Goal: Navigation & Orientation: Find specific page/section

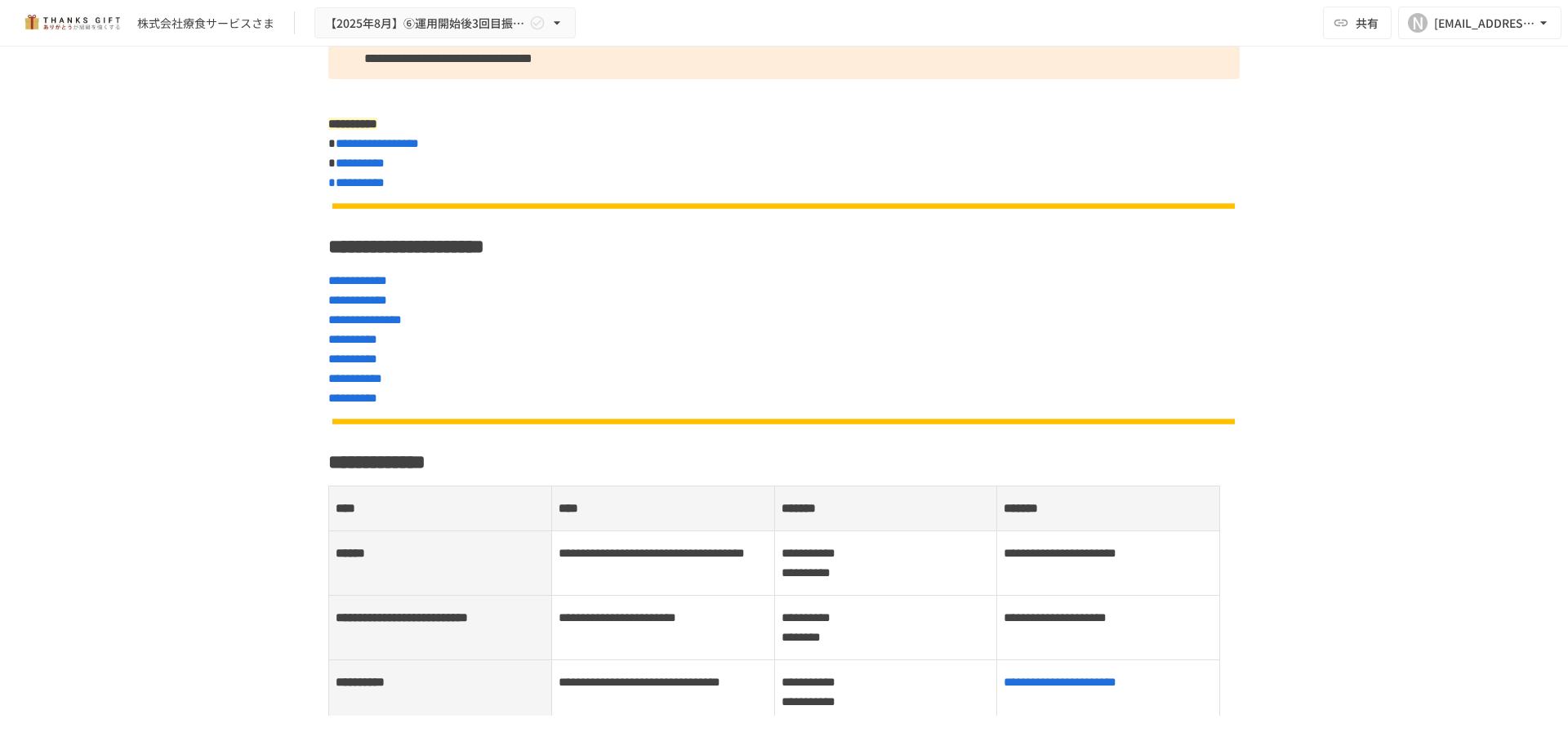
scroll to position [326, 0]
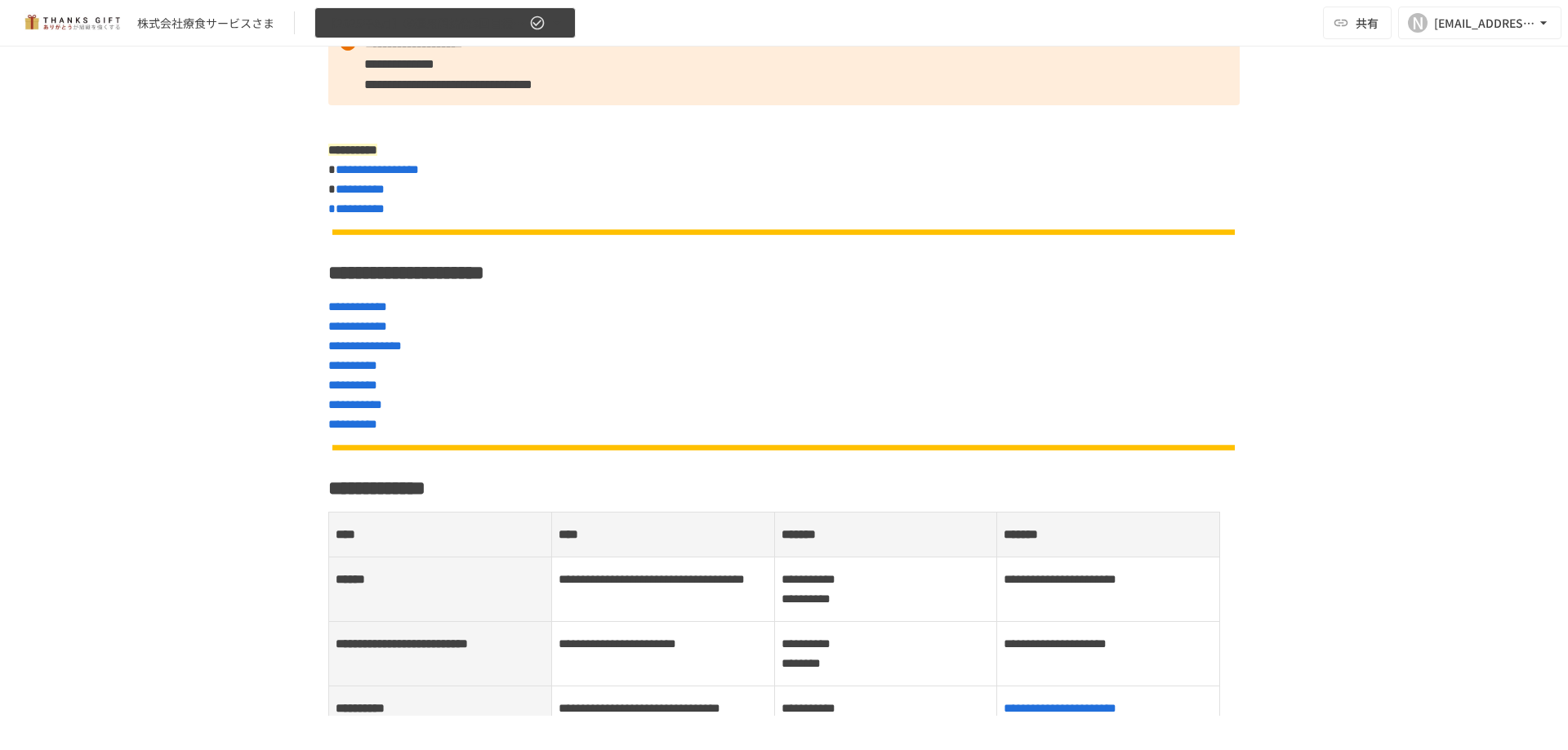
click at [555, 22] on icon "button" at bounding box center [556, 22] width 7 height 3
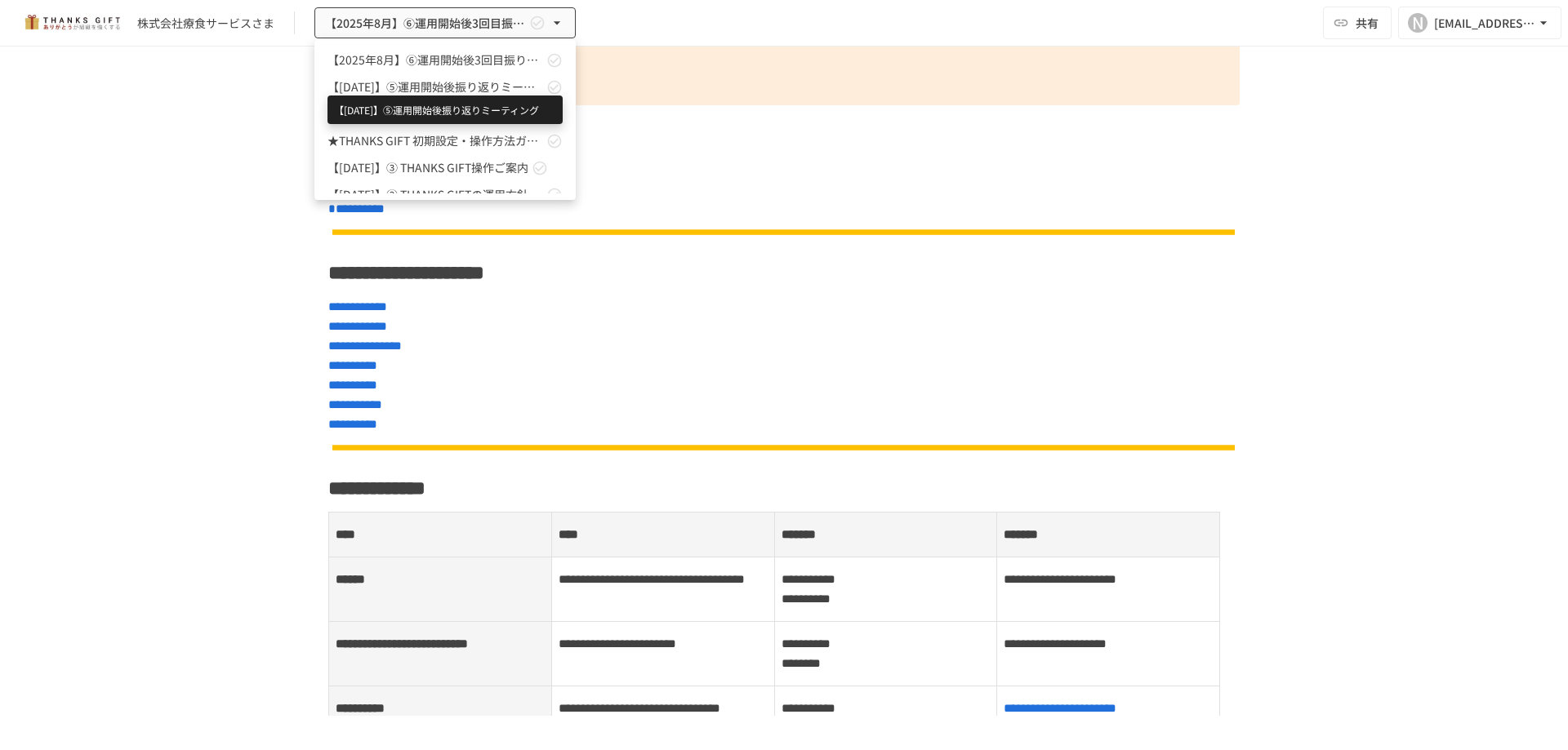
click at [462, 85] on span "【[DATE]】⑤運用開始後振り返りミーティング" at bounding box center [435, 87] width 216 height 17
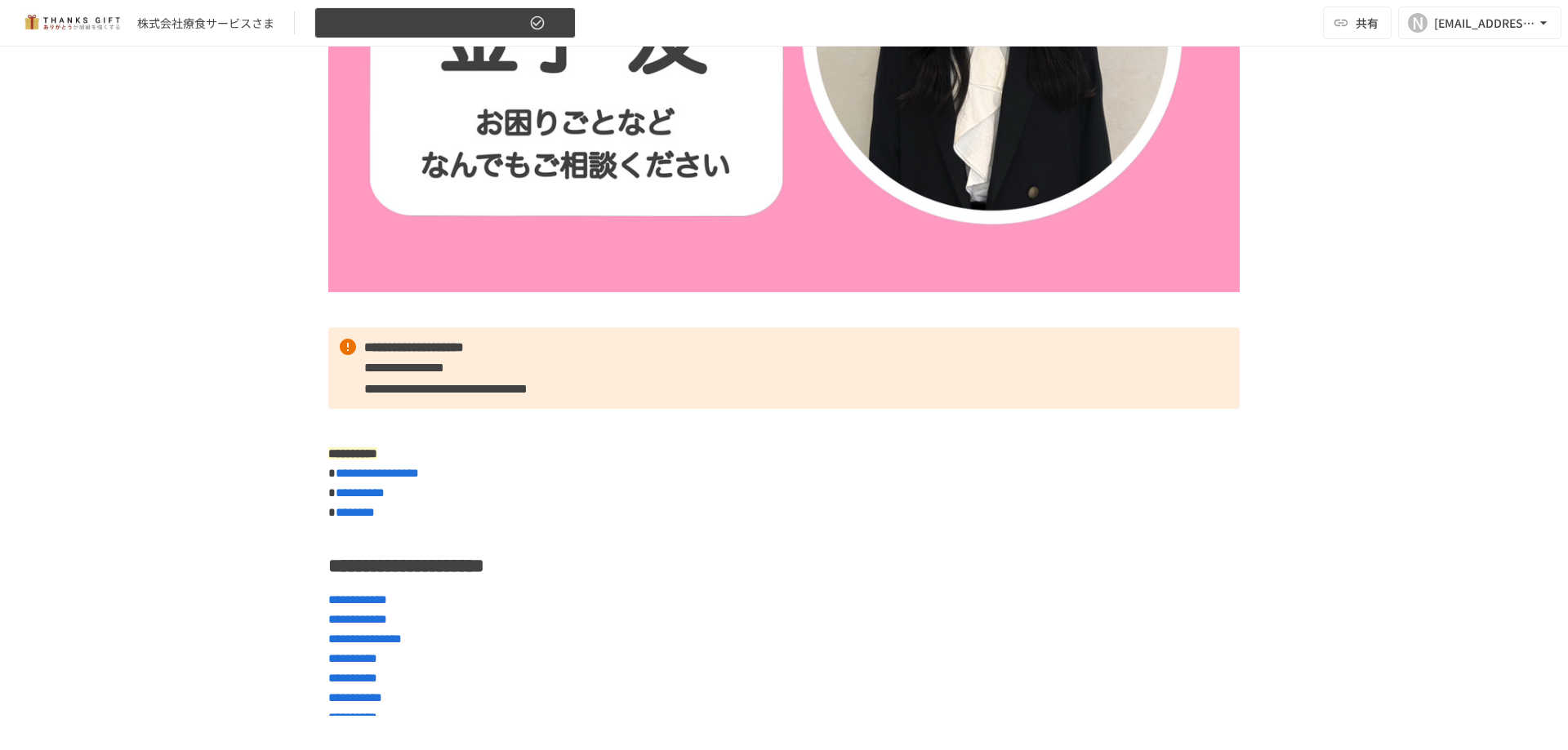
scroll to position [1090, 0]
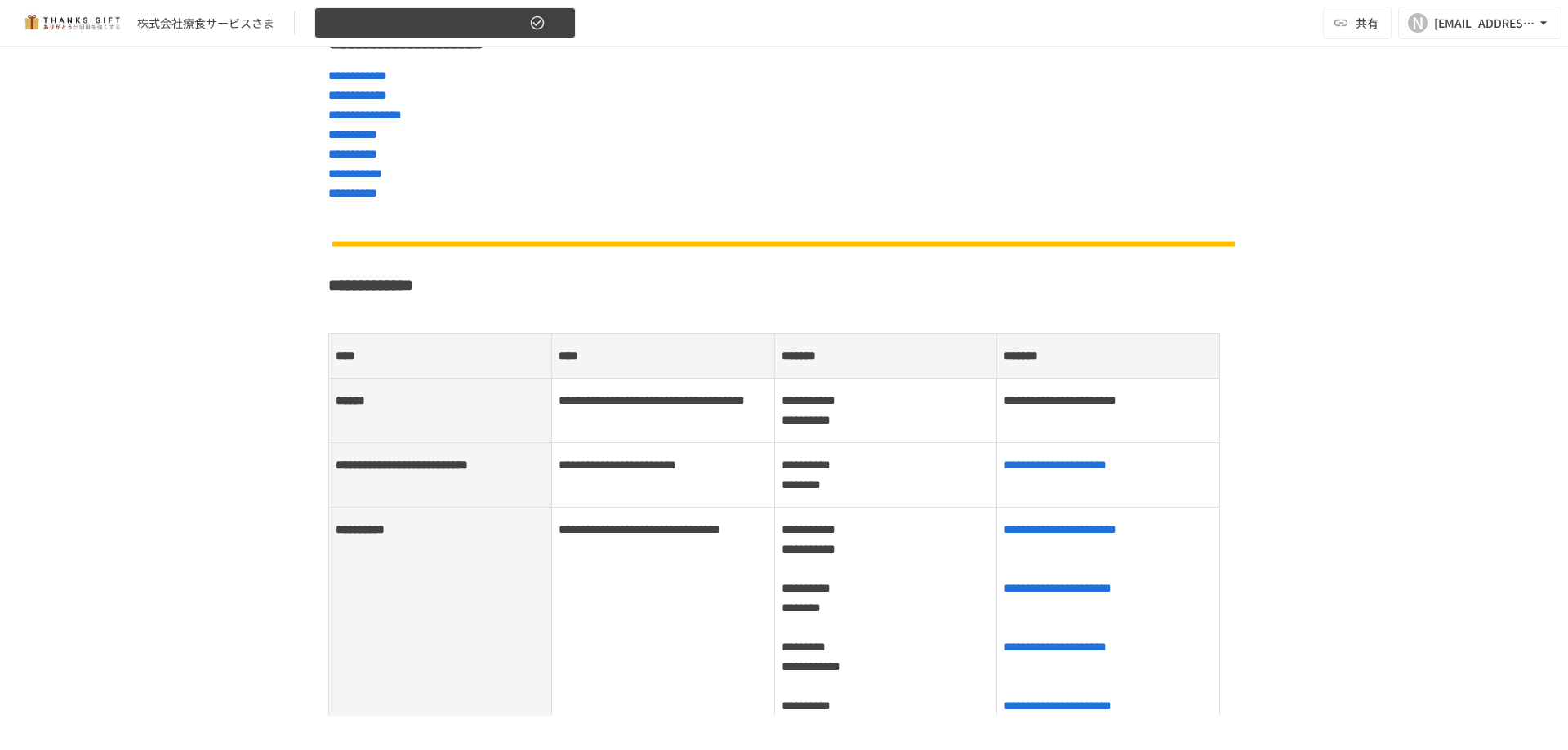
click at [557, 18] on icon "button" at bounding box center [556, 22] width 16 height 16
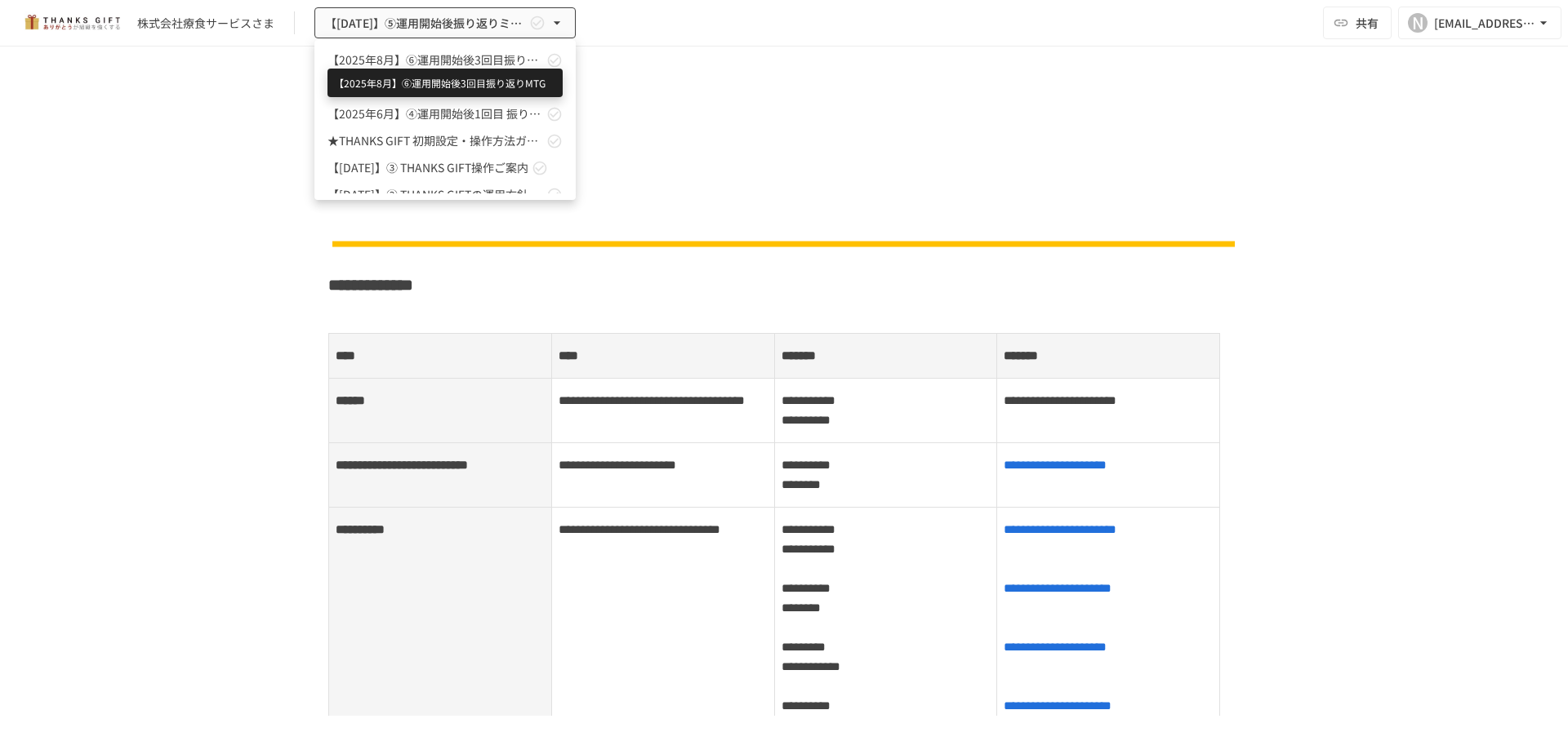
click at [458, 58] on span "【2025年8月】⑥運用開始後3回目振り返りMTG" at bounding box center [435, 60] width 216 height 17
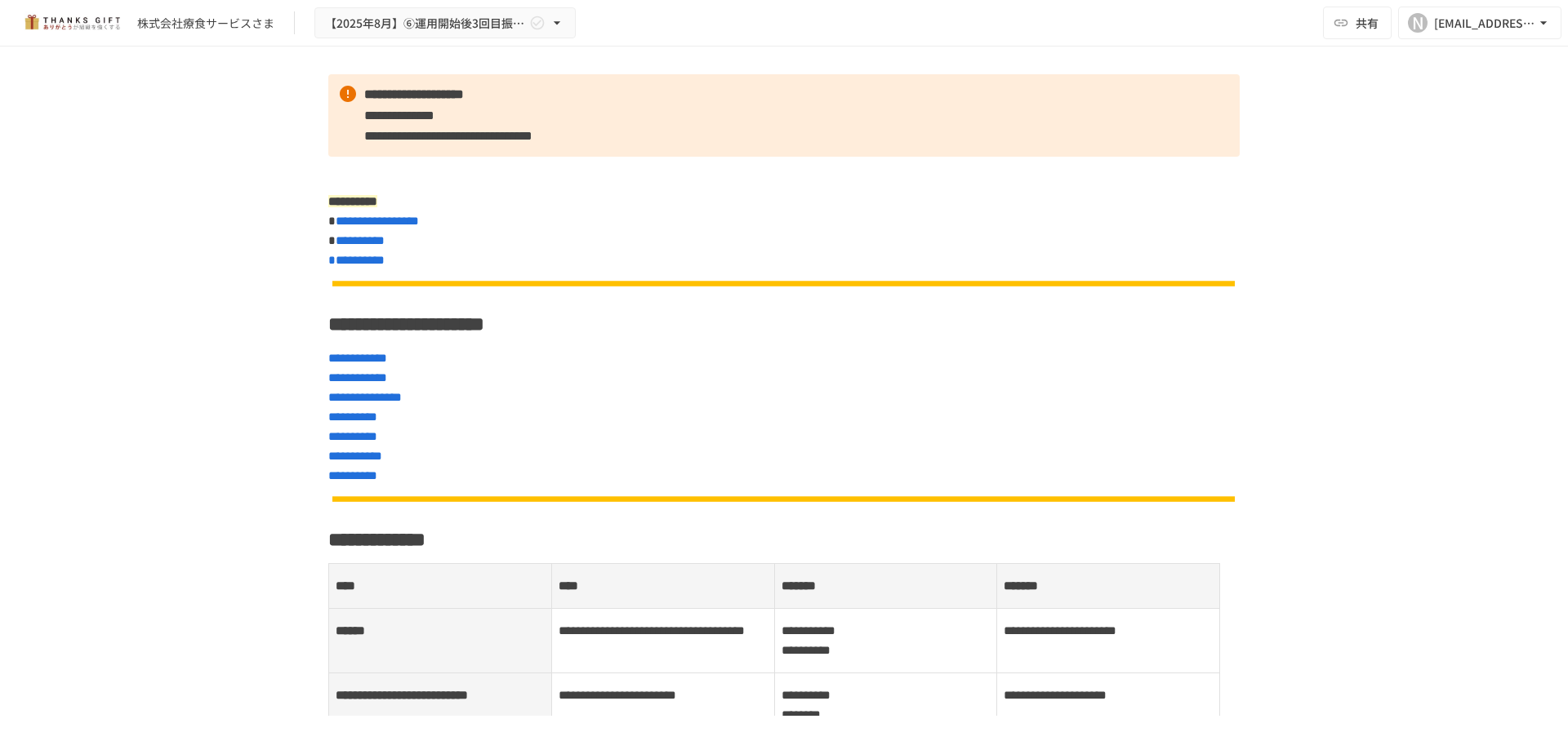
scroll to position [207, 0]
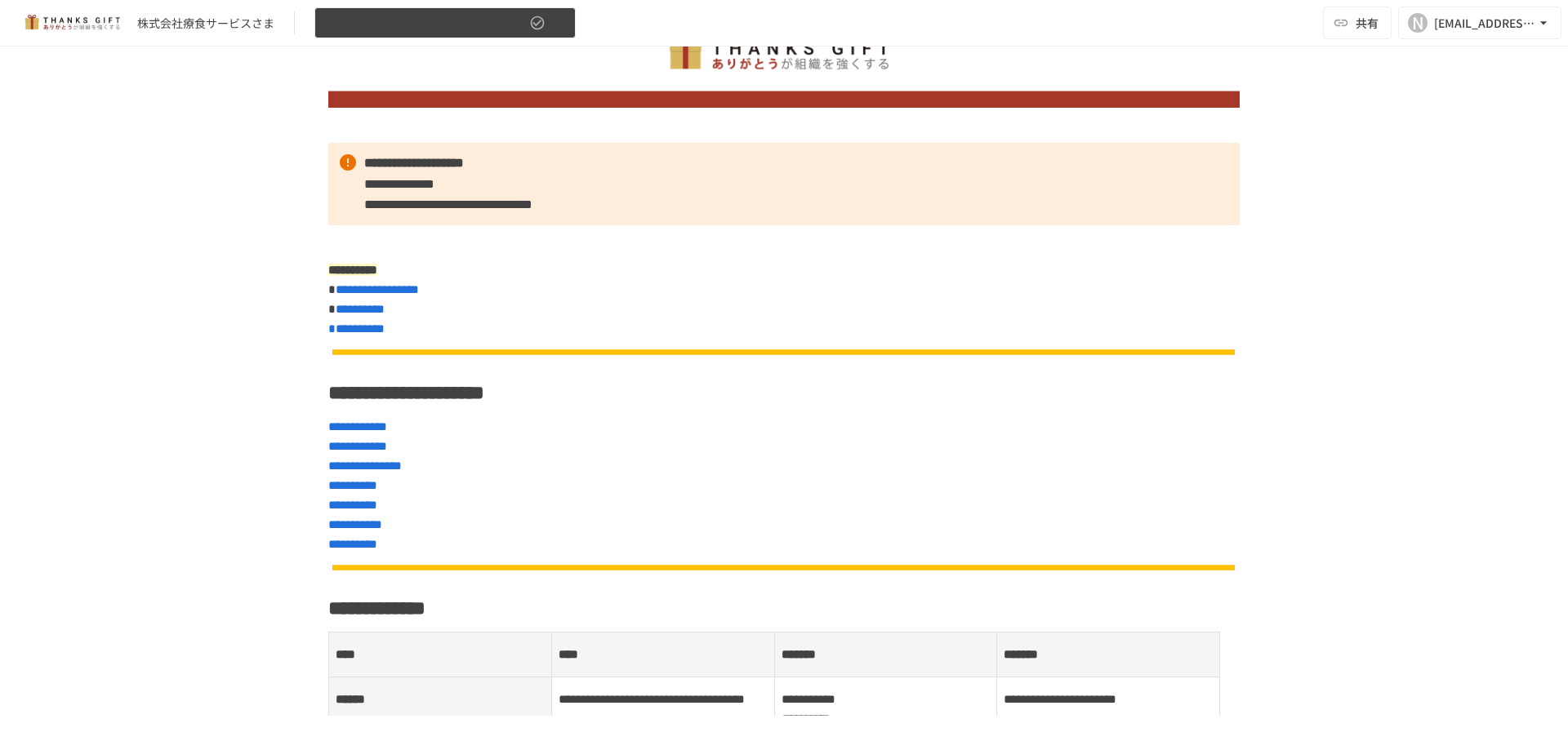
click at [542, 23] on icon "button" at bounding box center [537, 22] width 16 height 16
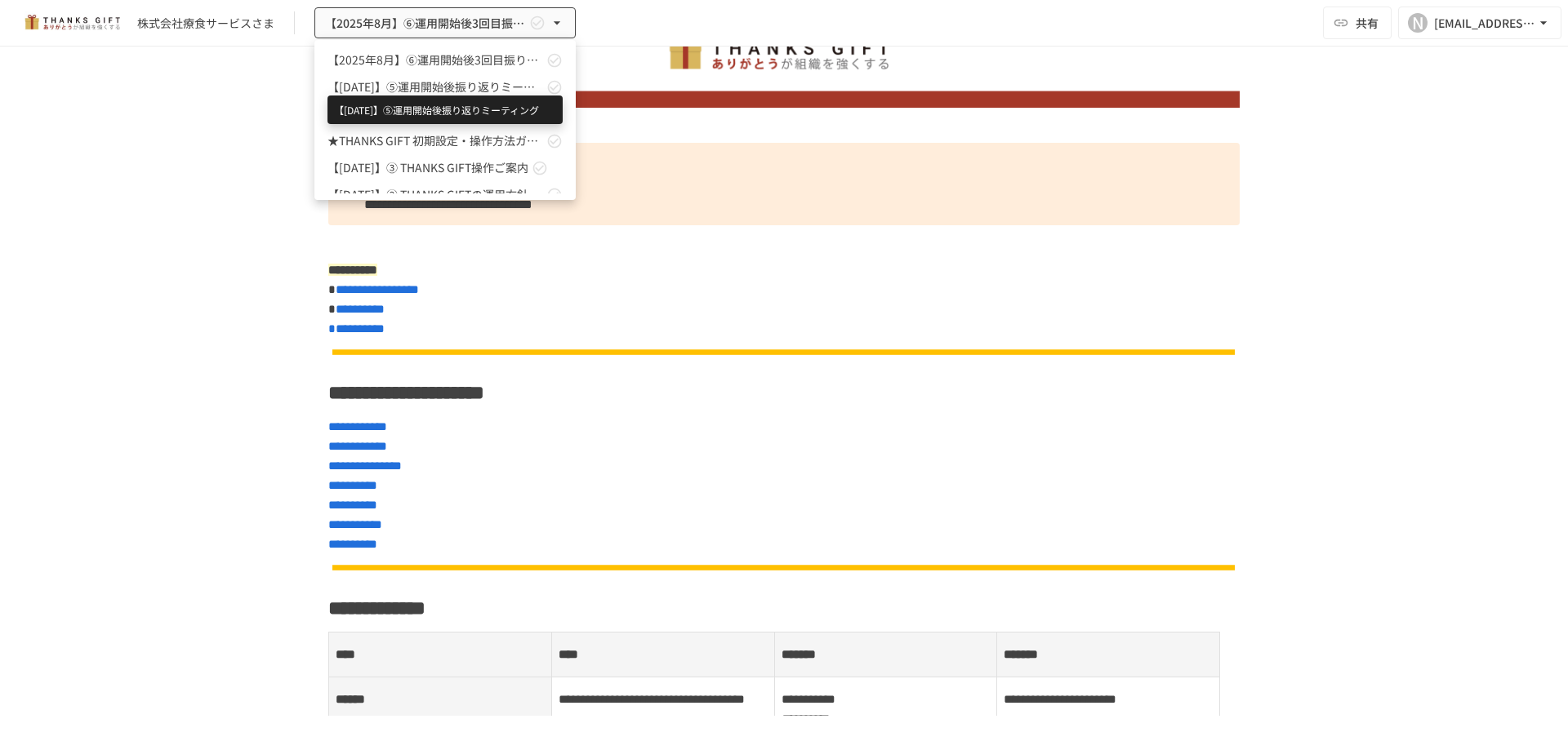
click at [465, 80] on span "【2025年7月】⑤運用開始後振り返りミーティング" at bounding box center [435, 87] width 216 height 17
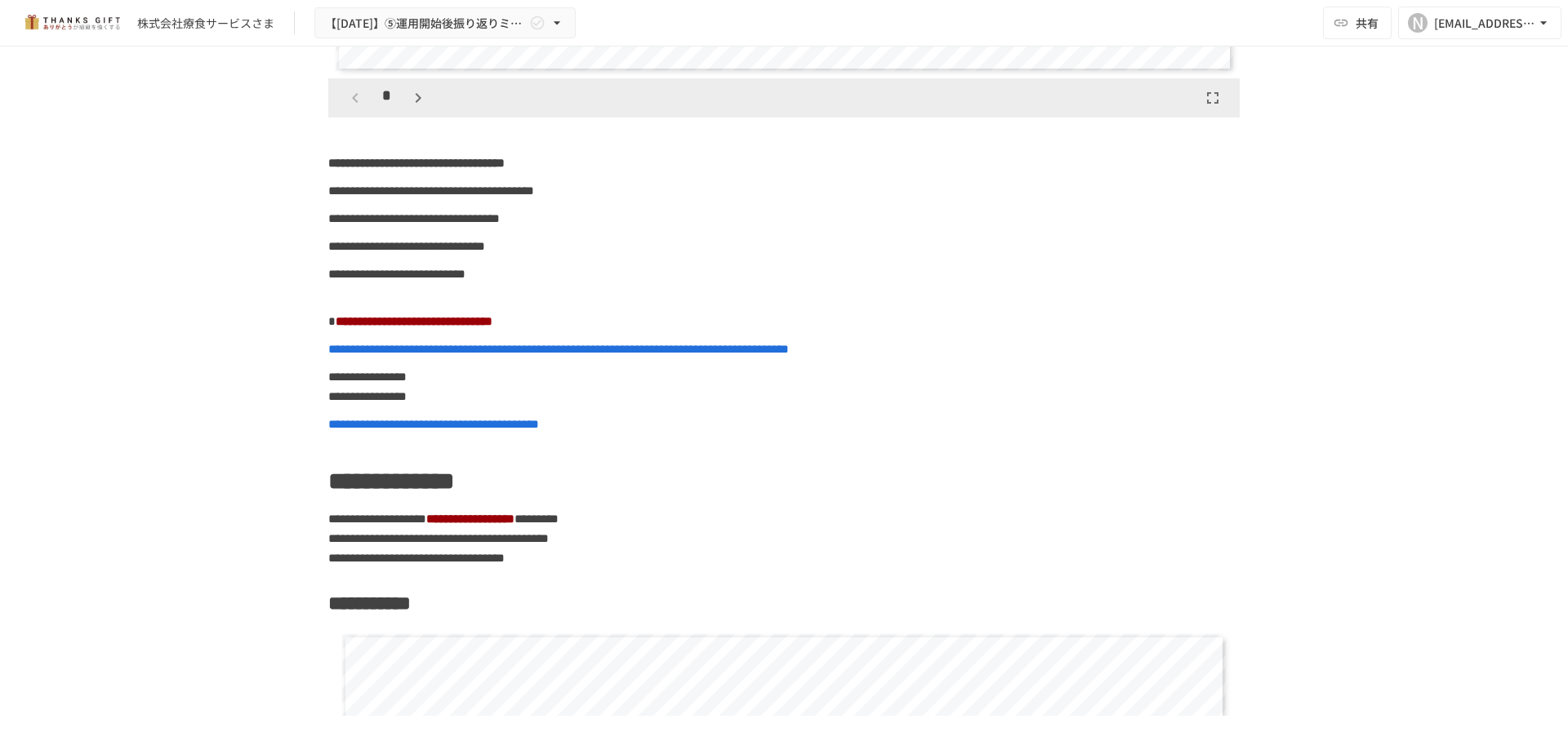
scroll to position [8982, 0]
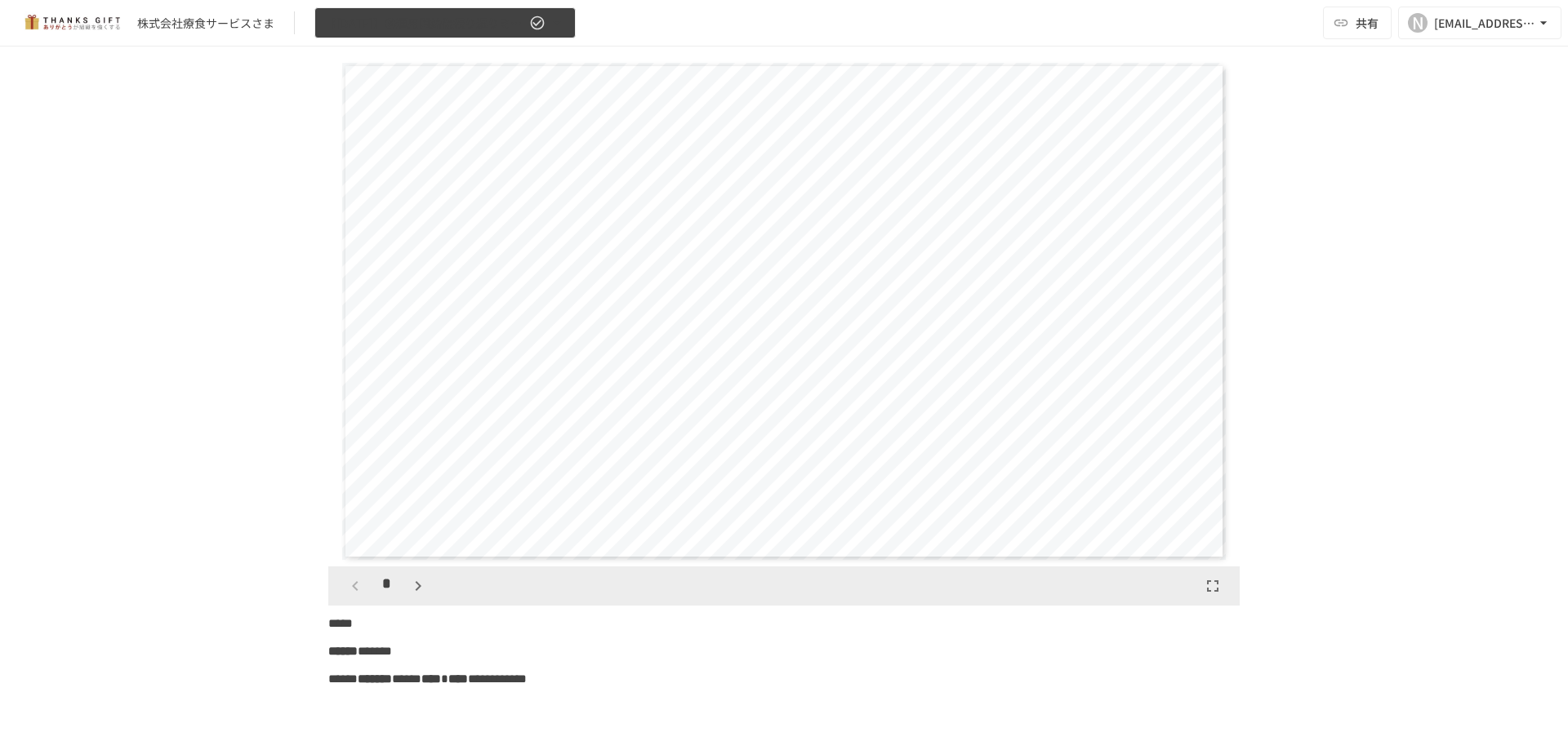
click at [545, 16] on icon "button" at bounding box center [537, 22] width 16 height 16
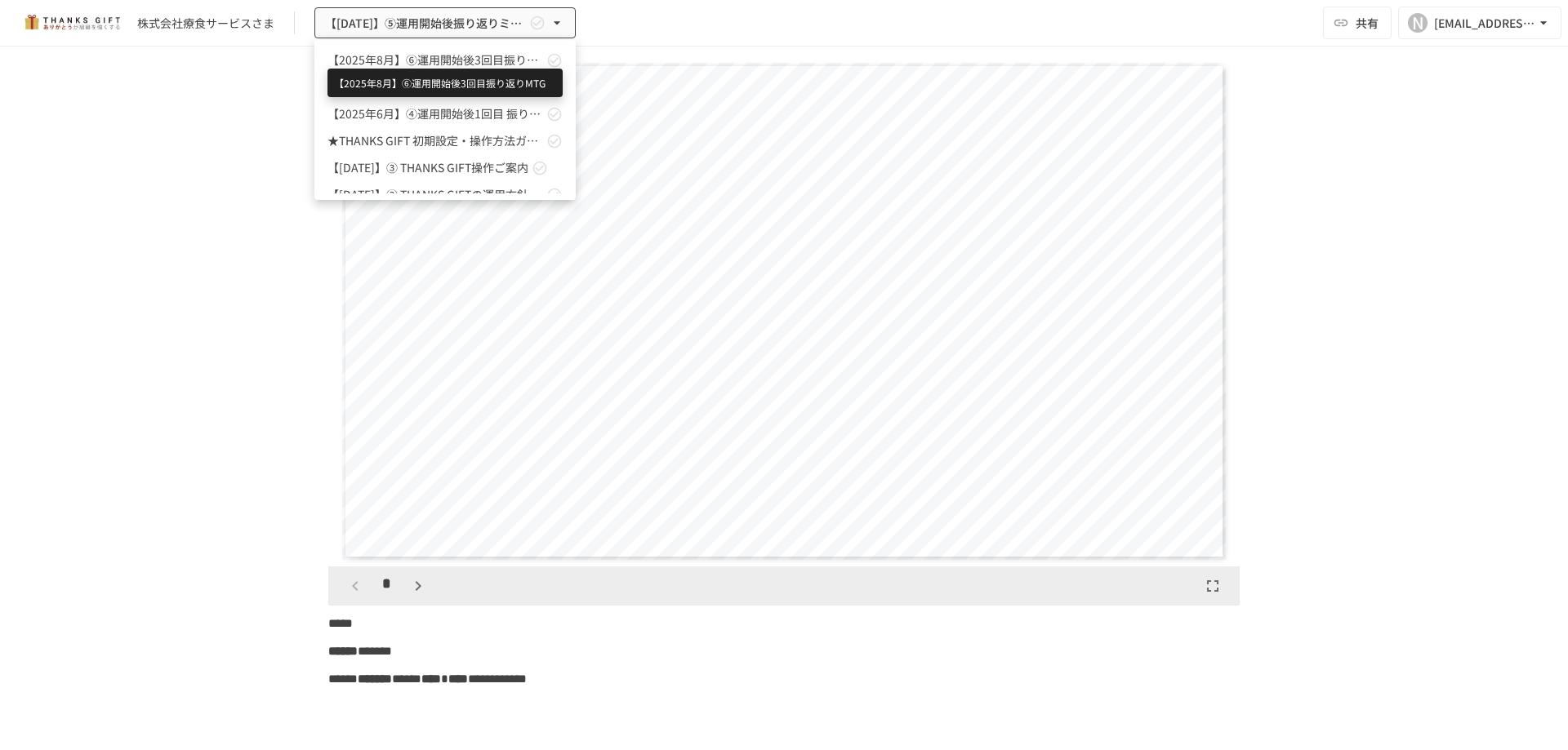
click at [465, 61] on span "【2025年8月】⑥運用開始後3回目振り返りMTG" at bounding box center [435, 60] width 216 height 17
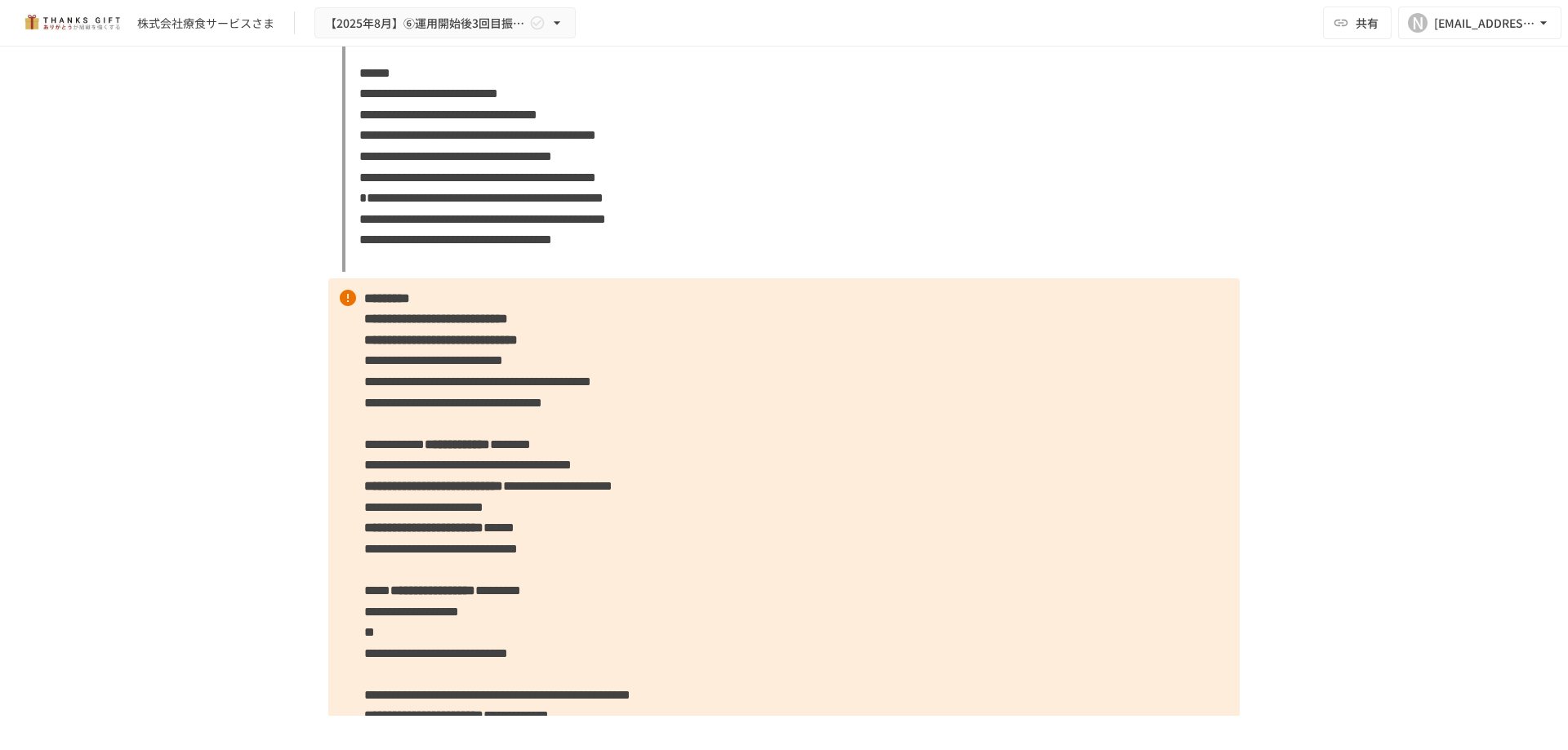
scroll to position [4133, 0]
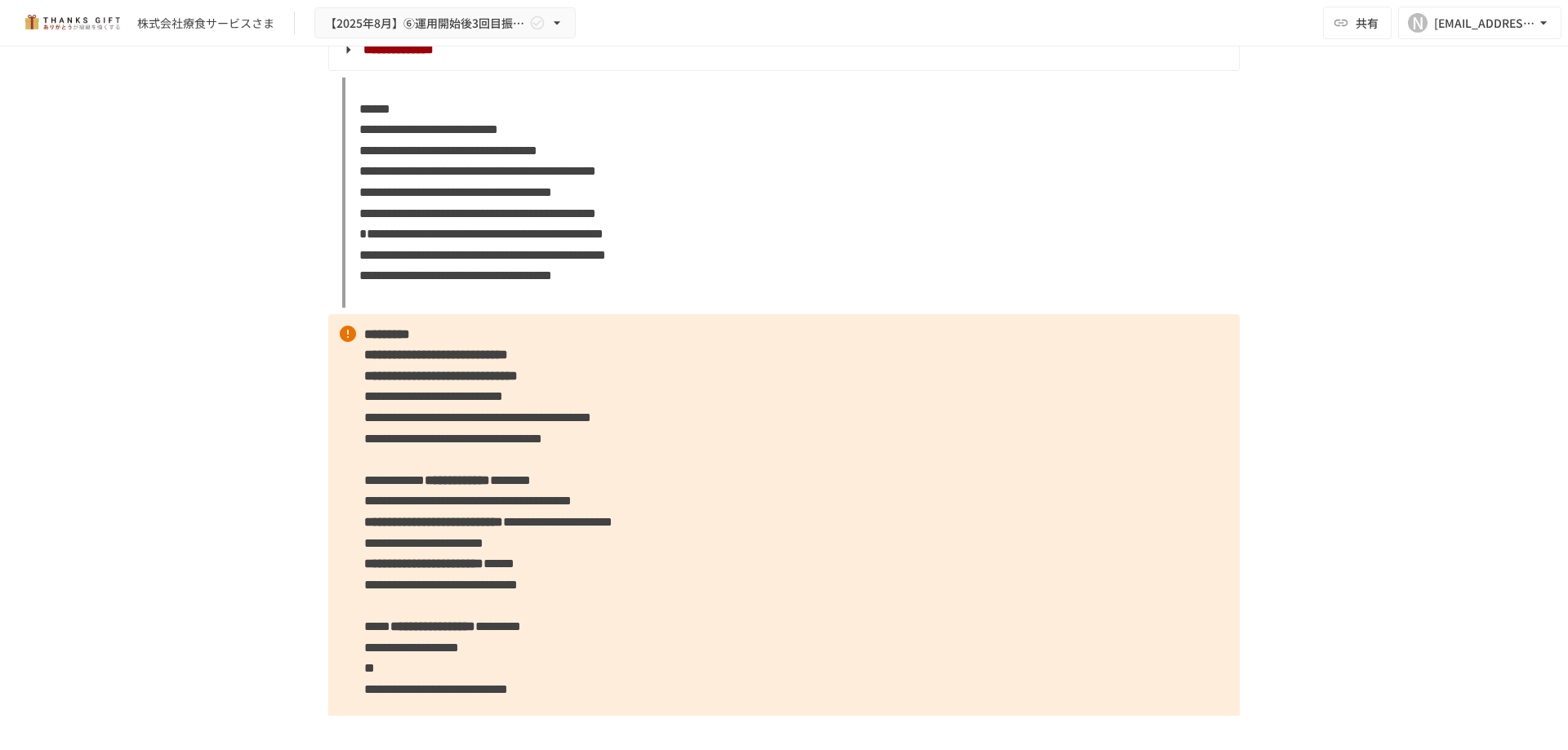
click at [1277, 315] on div "**********" at bounding box center [784, 382] width 1568 height 670
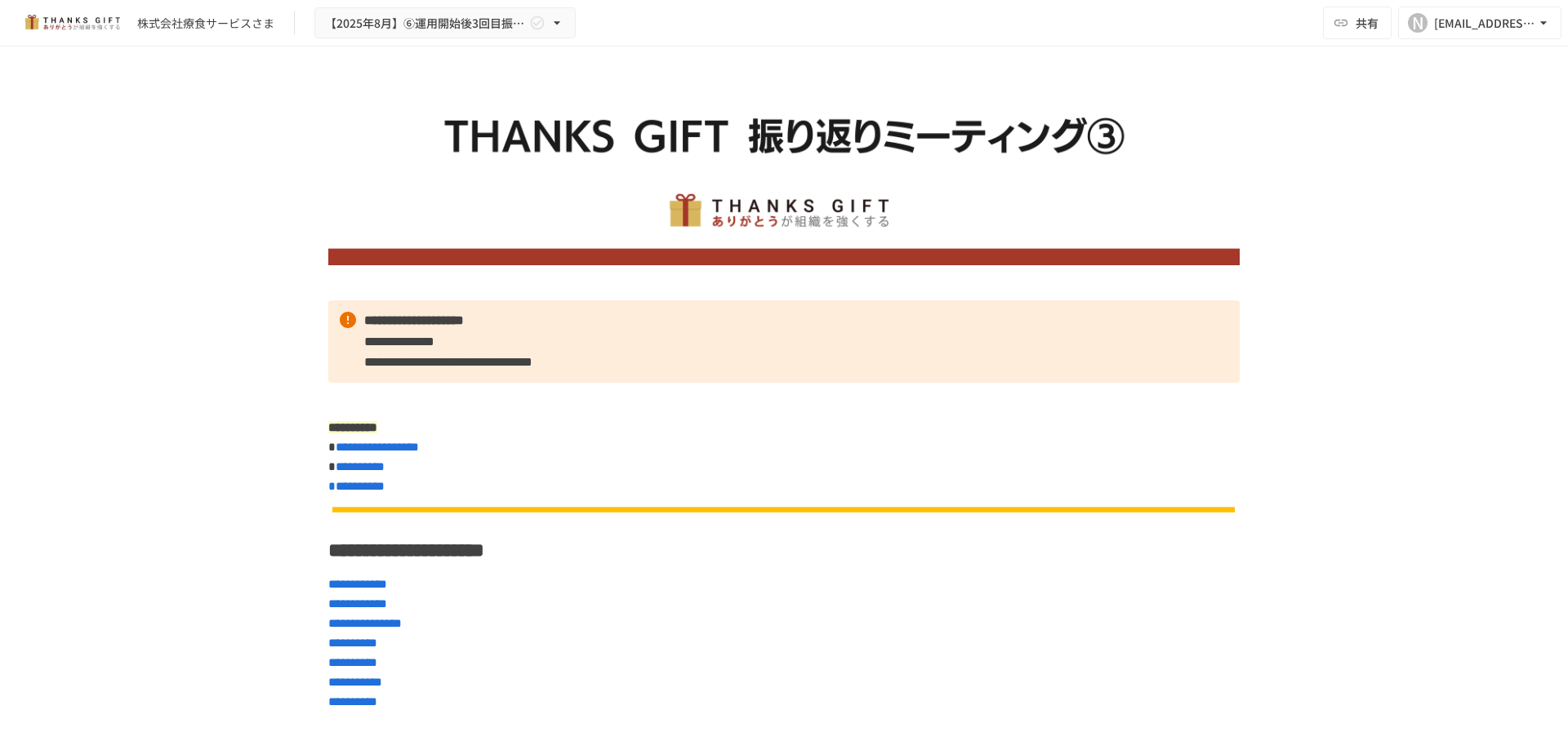
scroll to position [0, 0]
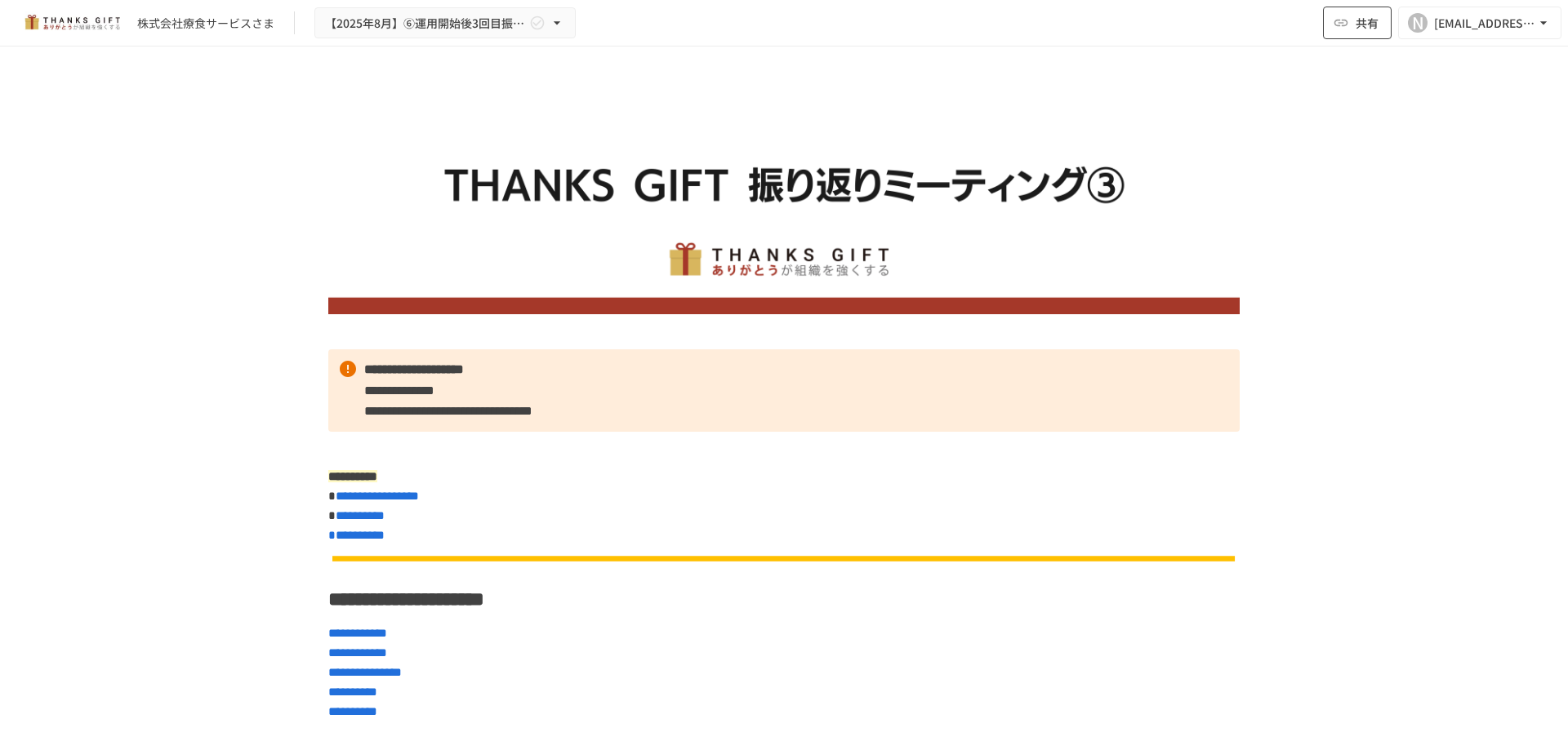
click at [1369, 31] on span "共有" at bounding box center [1368, 23] width 23 height 18
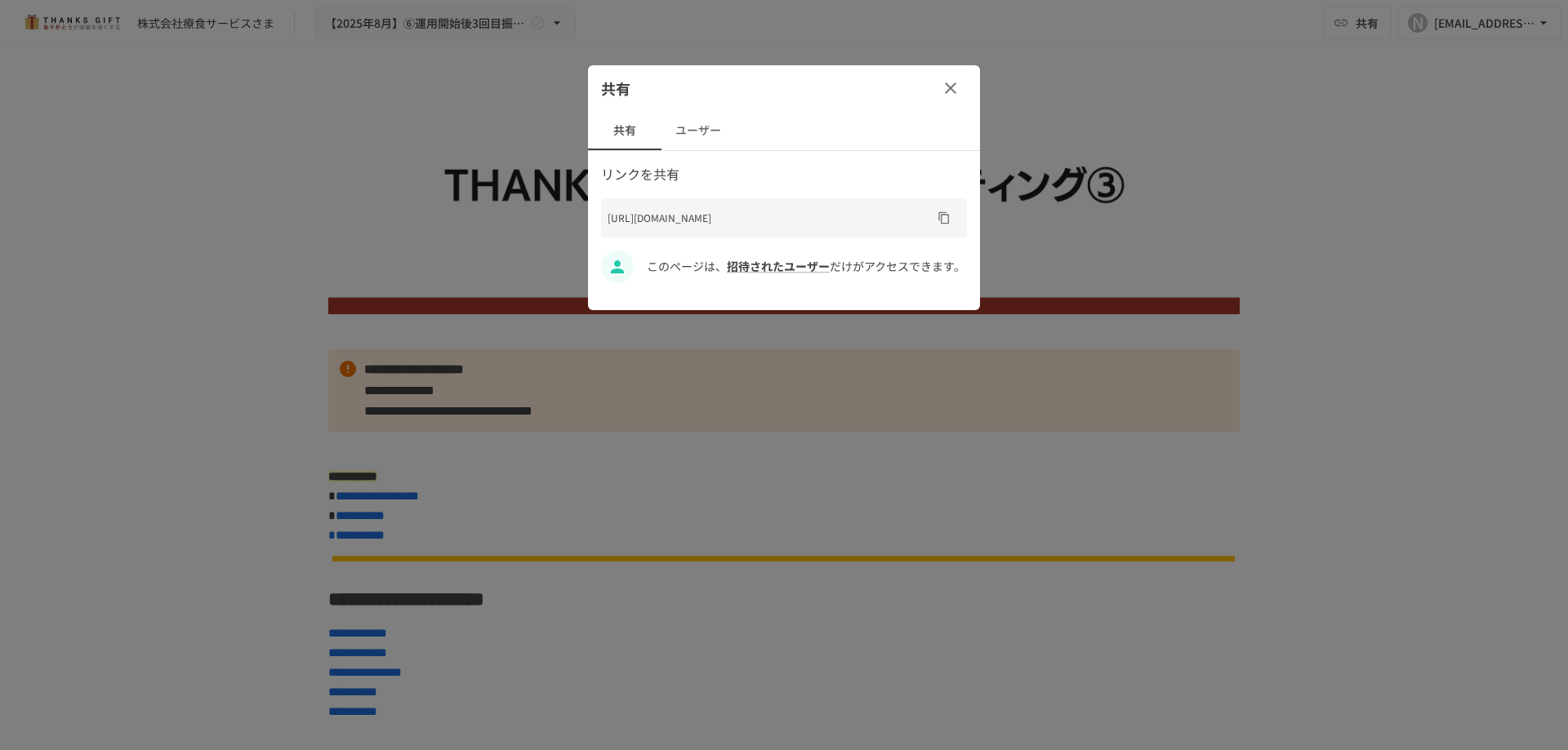
click at [690, 135] on button "ユーザー" at bounding box center [698, 130] width 73 height 39
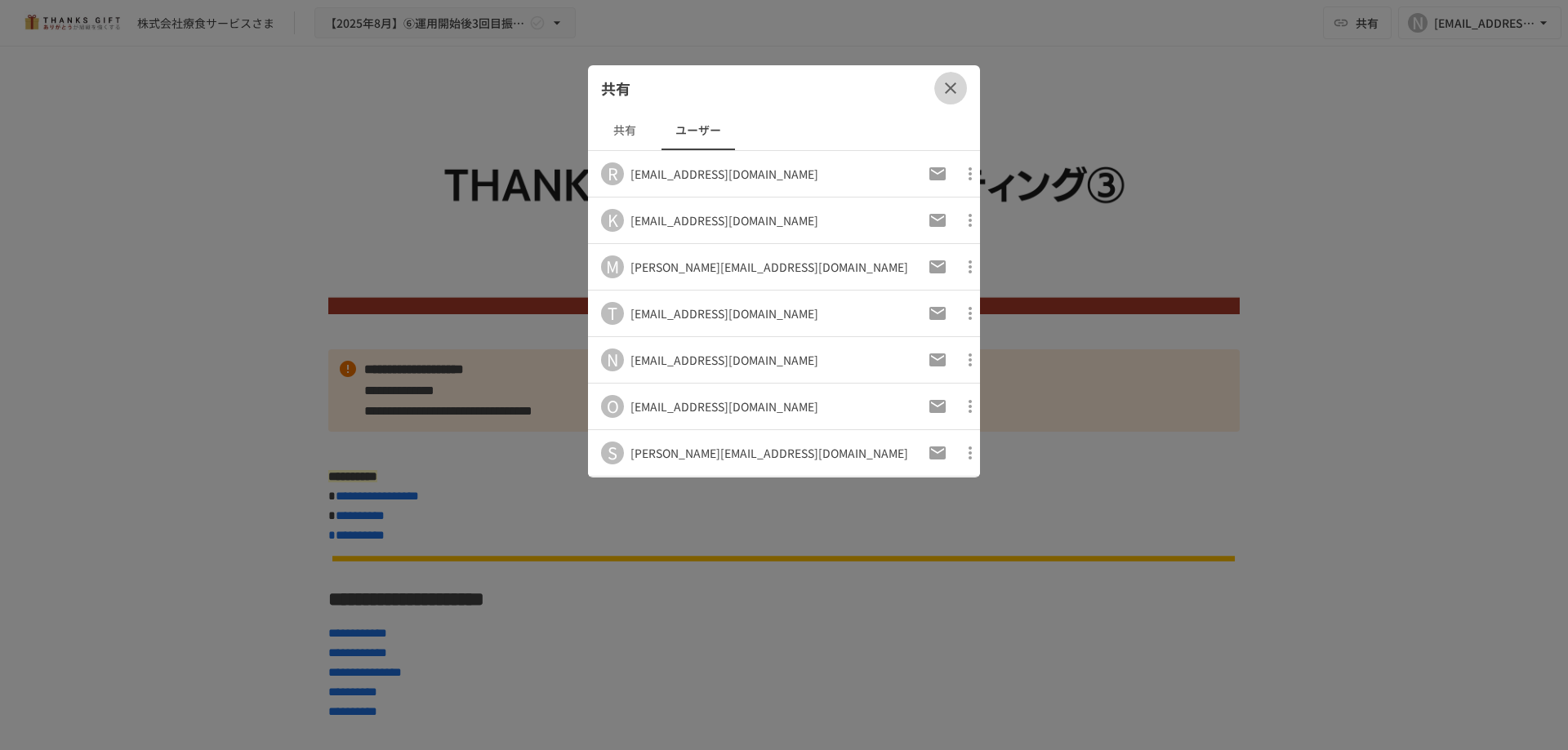
click at [953, 94] on icon "button" at bounding box center [951, 88] width 20 height 20
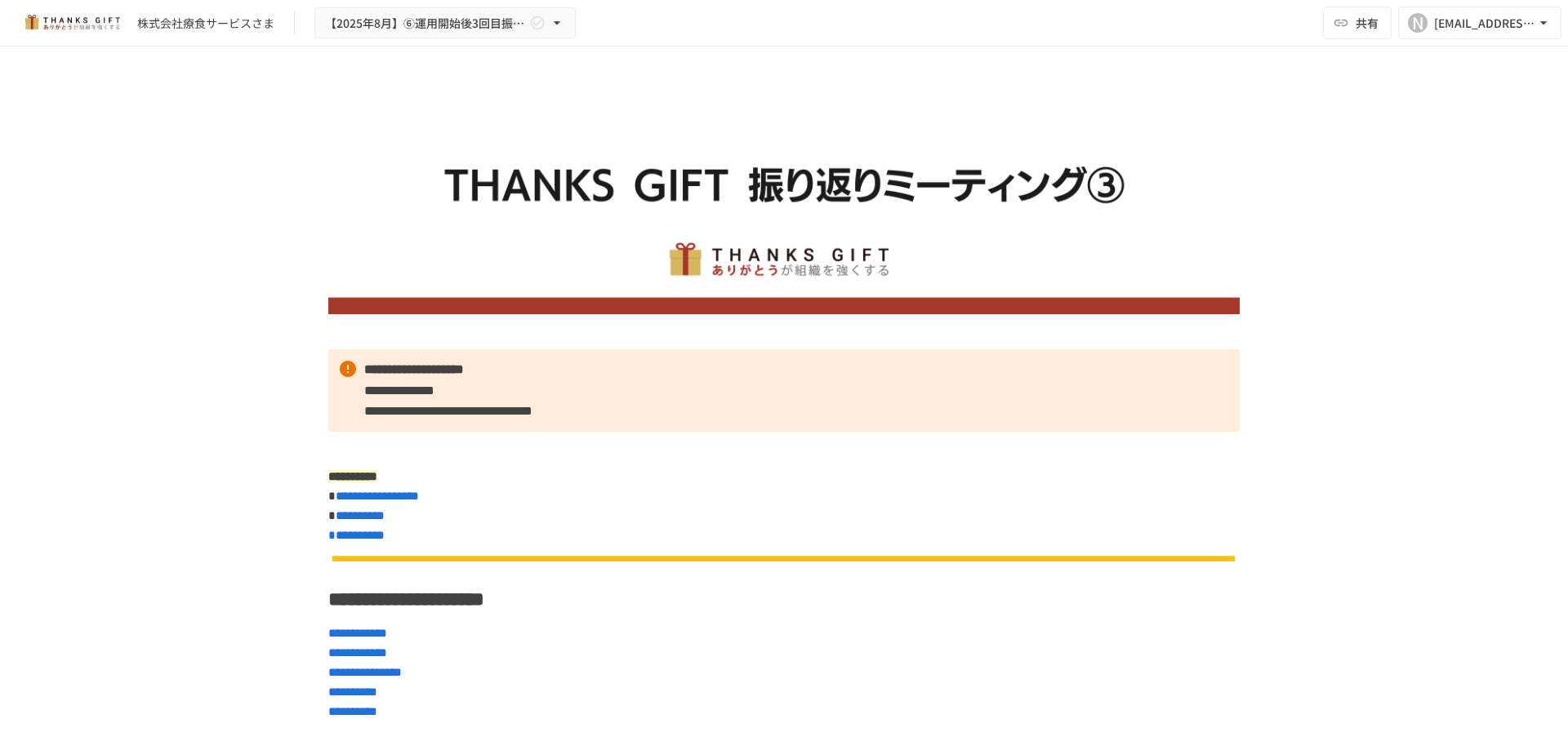
drag, startPoint x: 157, startPoint y: 120, endPoint x: 1304, endPoint y: 223, distance: 1151.6
click at [1304, 223] on div "**********" at bounding box center [784, 382] width 1568 height 670
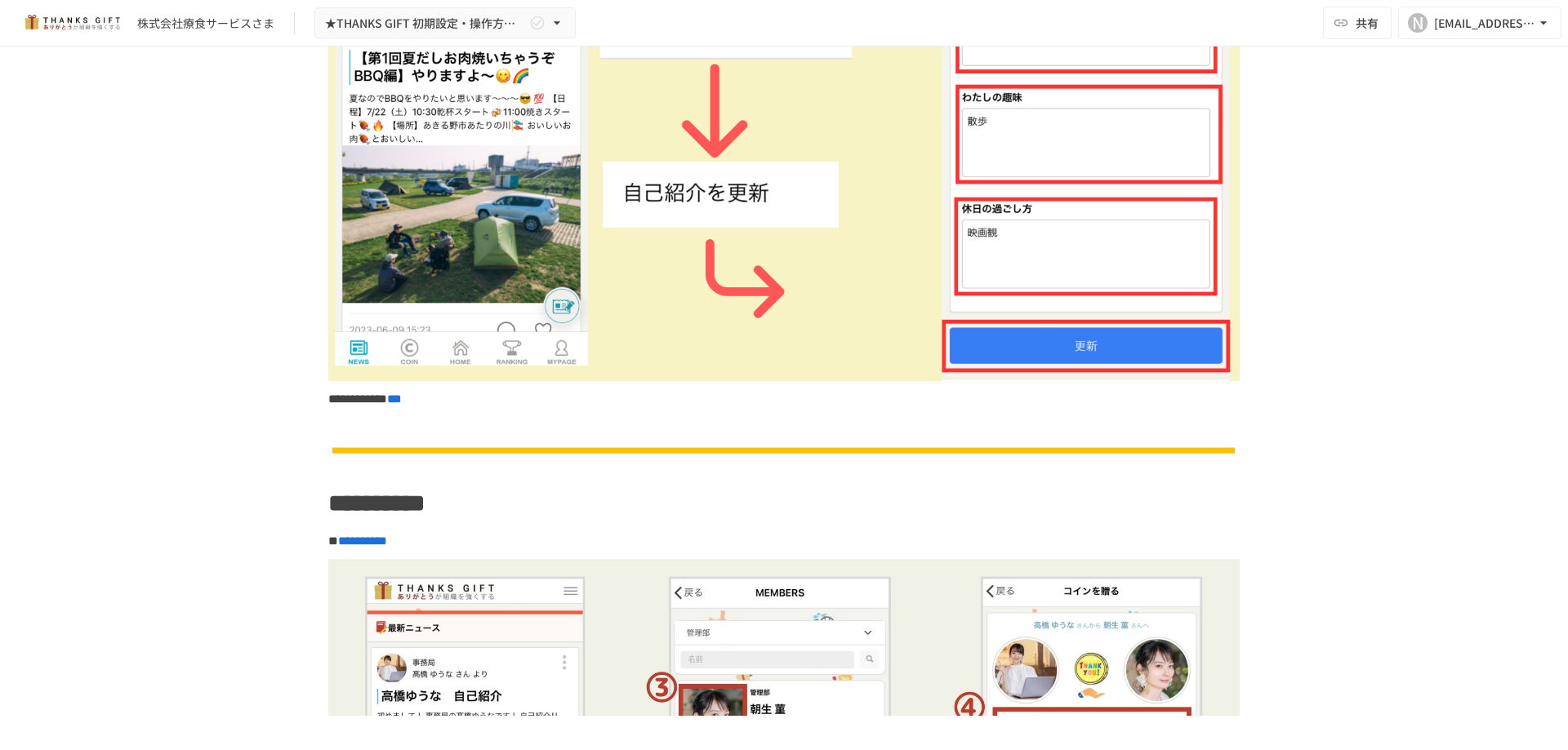
scroll to position [3596, 0]
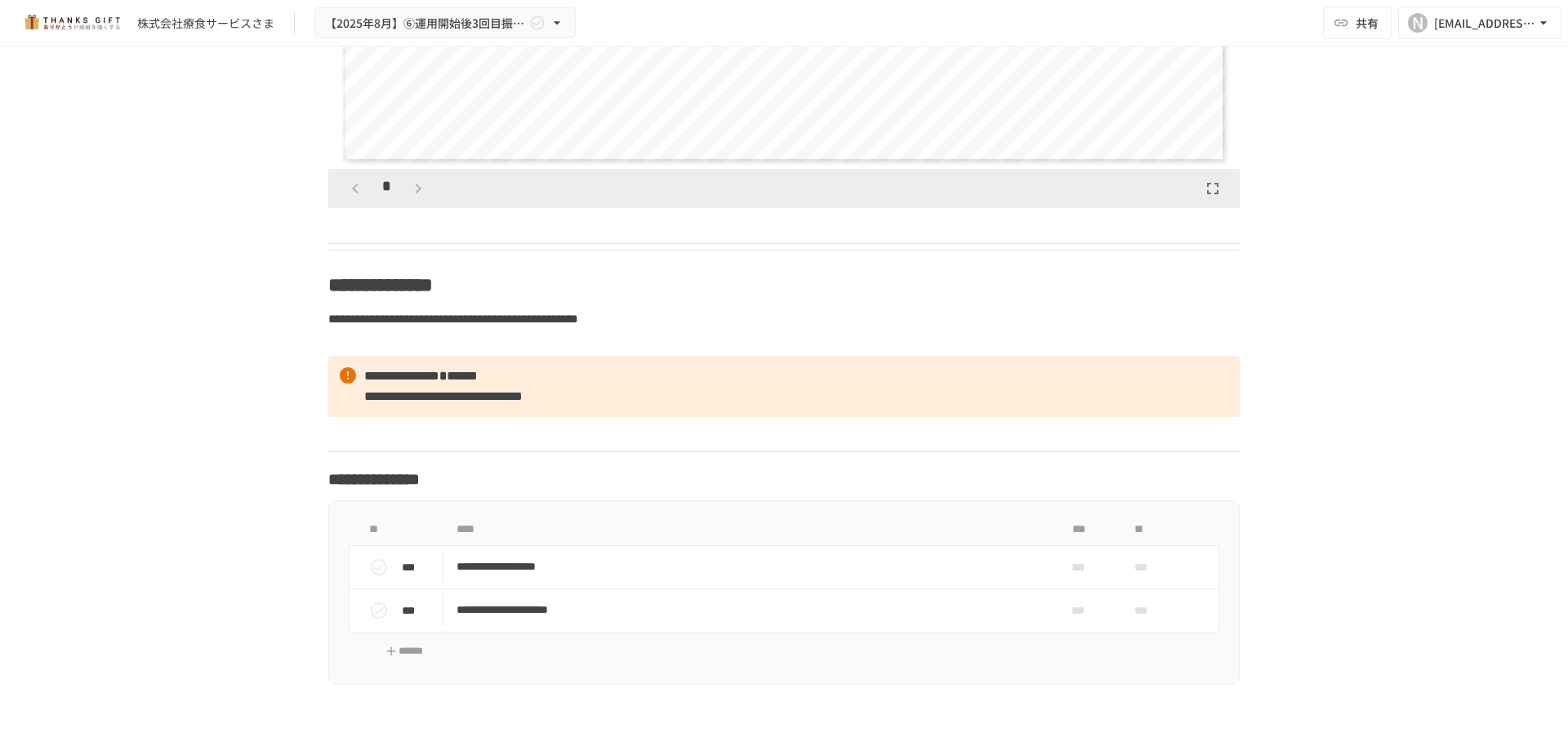
scroll to position [7676, 0]
